Goal: Navigation & Orientation: Find specific page/section

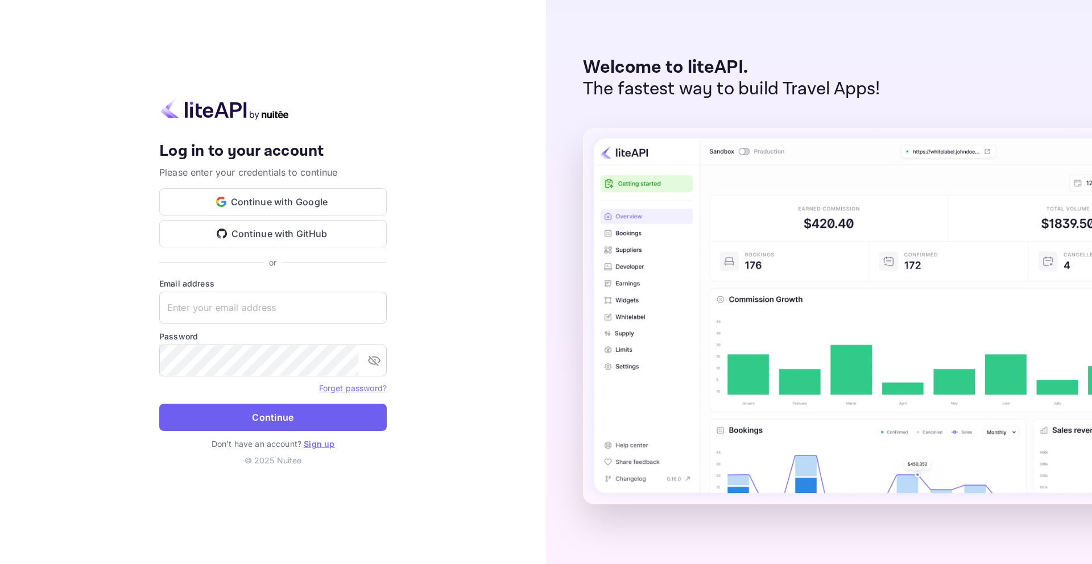
type input "[EMAIL_ADDRESS]"
click at [299, 414] on button "Continue" at bounding box center [273, 417] width 228 height 27
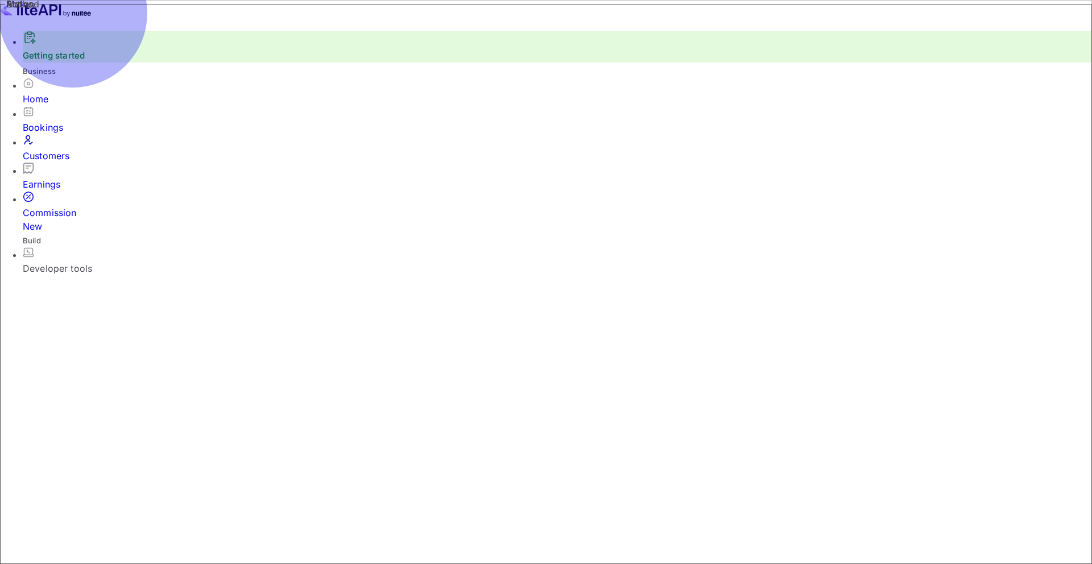
click at [80, 106] on div "Home" at bounding box center [558, 99] width 1070 height 14
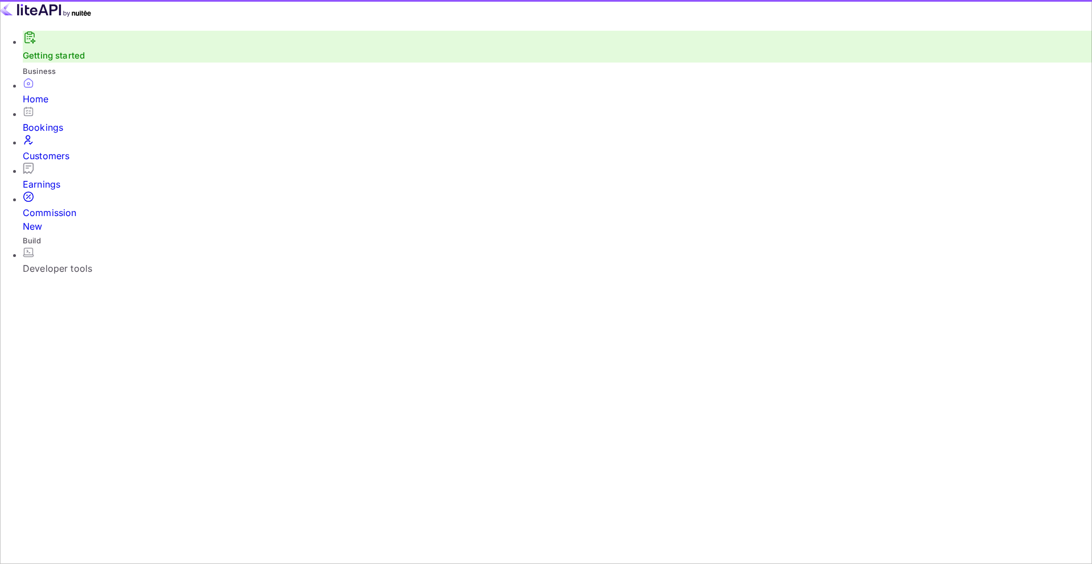
scroll to position [185, 299]
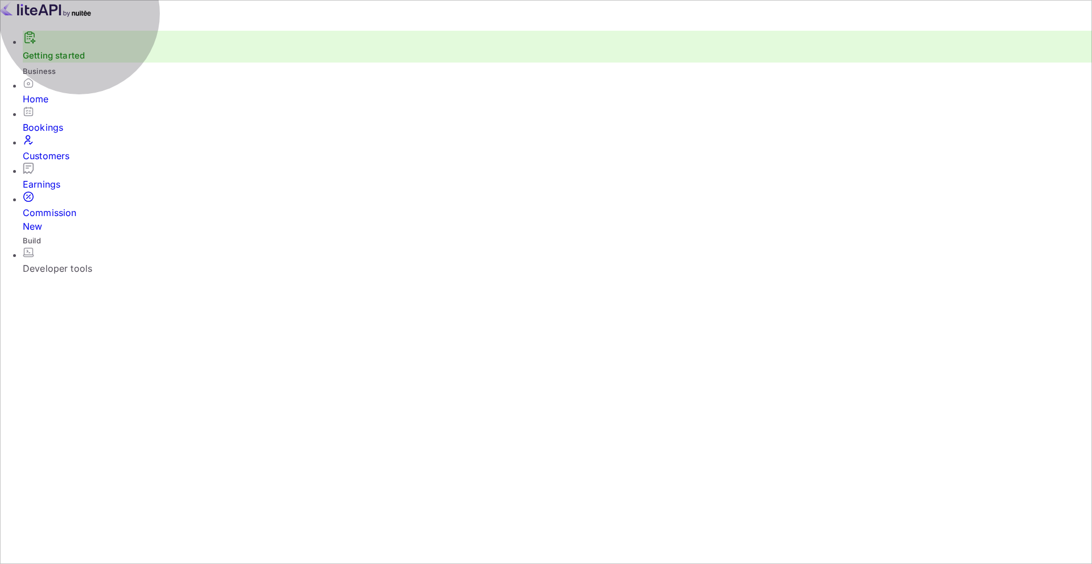
click at [86, 262] on div "Developer tools" at bounding box center [558, 269] width 1070 height 14
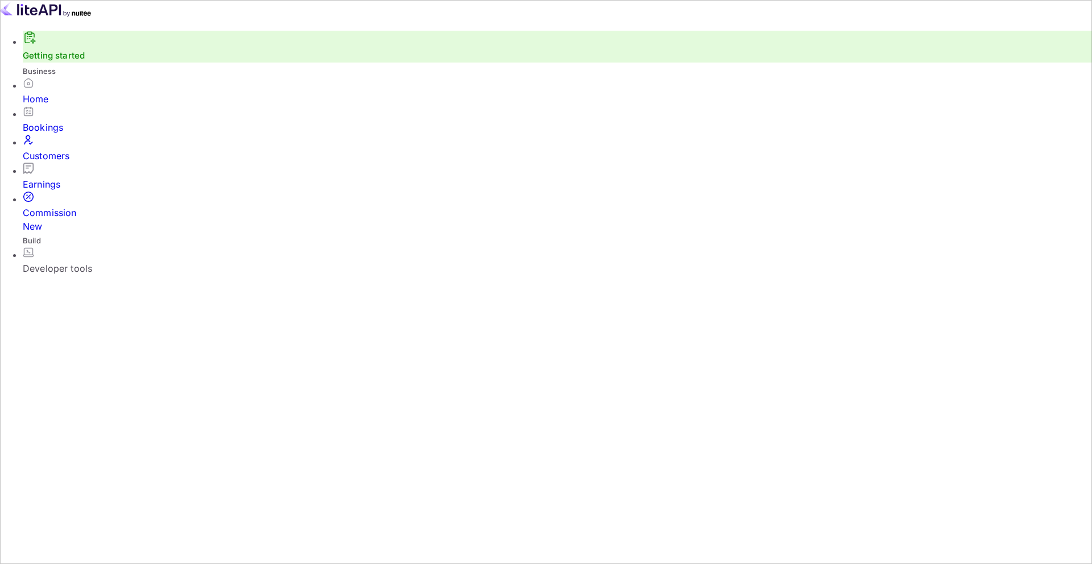
click at [82, 106] on div "Home" at bounding box center [558, 99] width 1070 height 14
click at [60, 18] on img at bounding box center [45, 9] width 91 height 18
click at [58, 134] on div "Bookings" at bounding box center [558, 128] width 1070 height 14
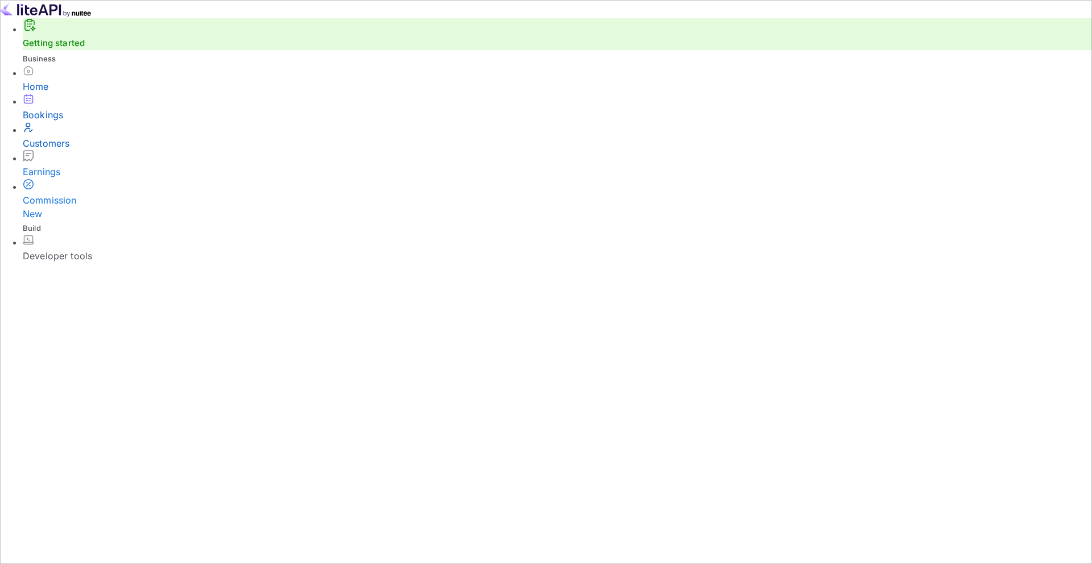
scroll to position [75, 0]
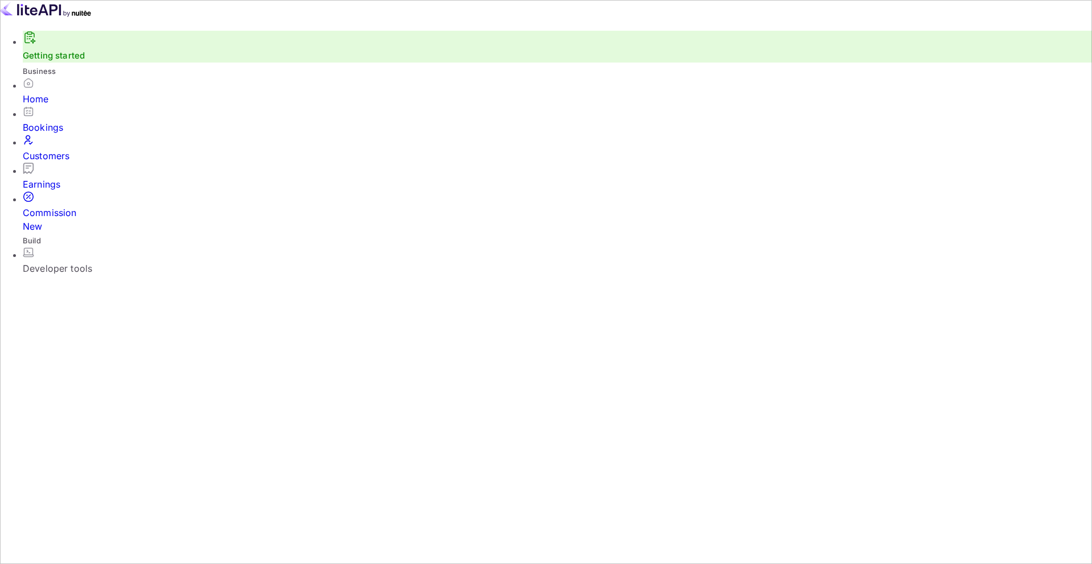
scroll to position [3, 0]
